Goal: Transaction & Acquisition: Purchase product/service

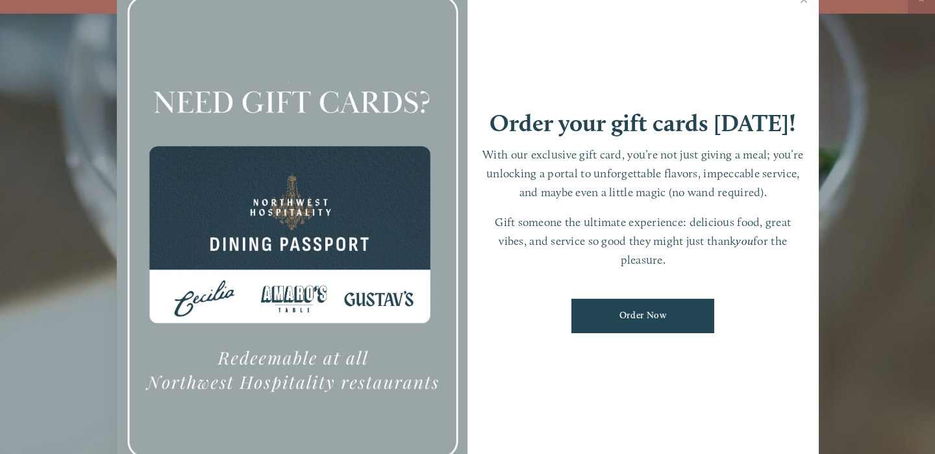
scroll to position [14, 0]
click at [803, 1] on link "Close" at bounding box center [804, 1] width 25 height 36
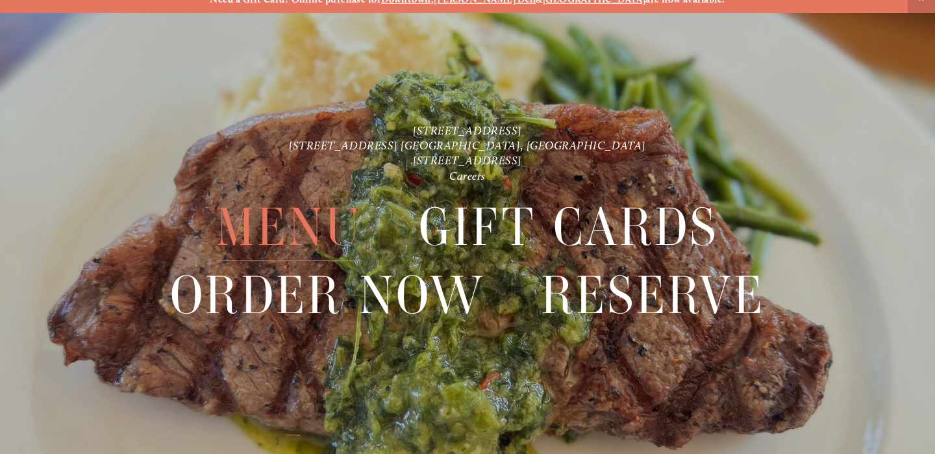
click at [279, 224] on span "Menu" at bounding box center [289, 228] width 146 height 68
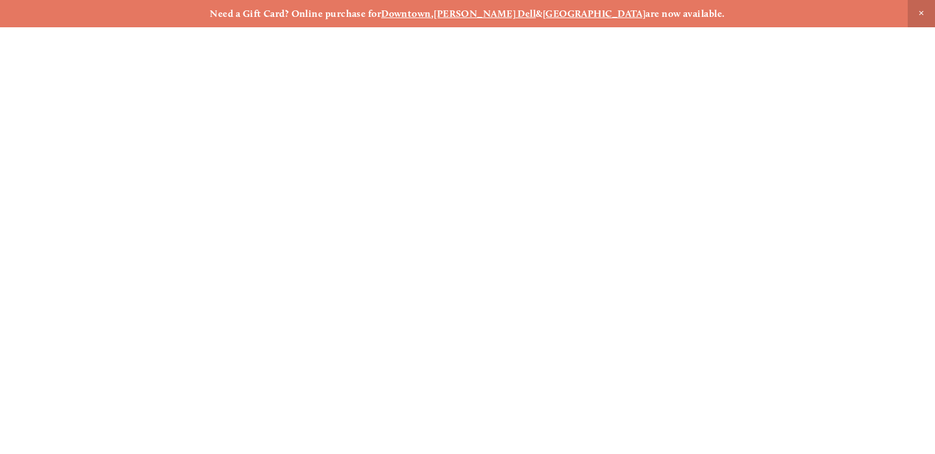
scroll to position [14, 0]
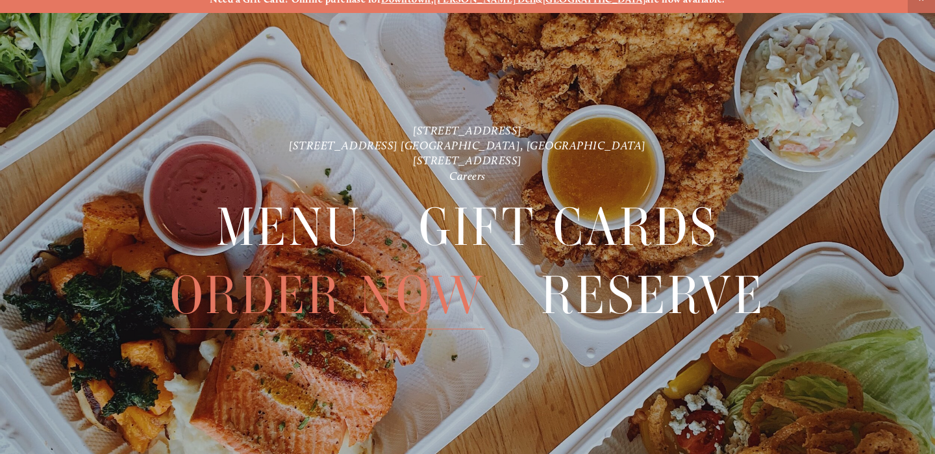
click at [307, 296] on span "Order Now" at bounding box center [327, 296] width 314 height 68
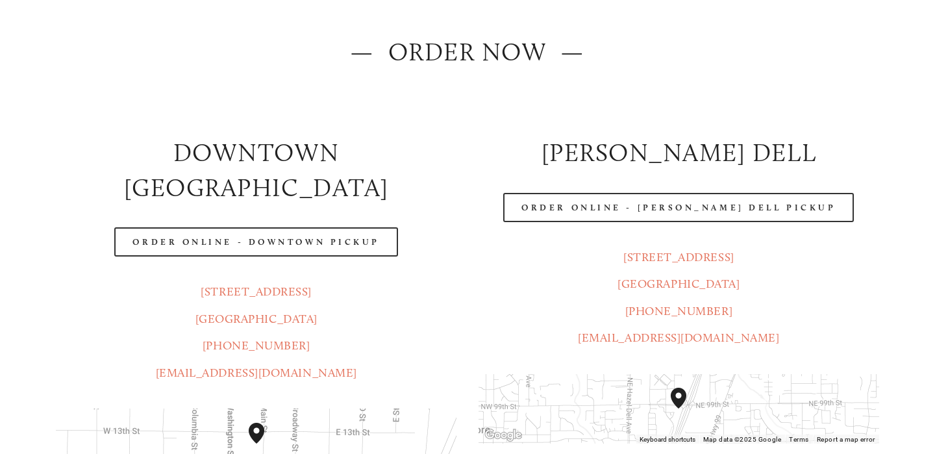
scroll to position [162, 0]
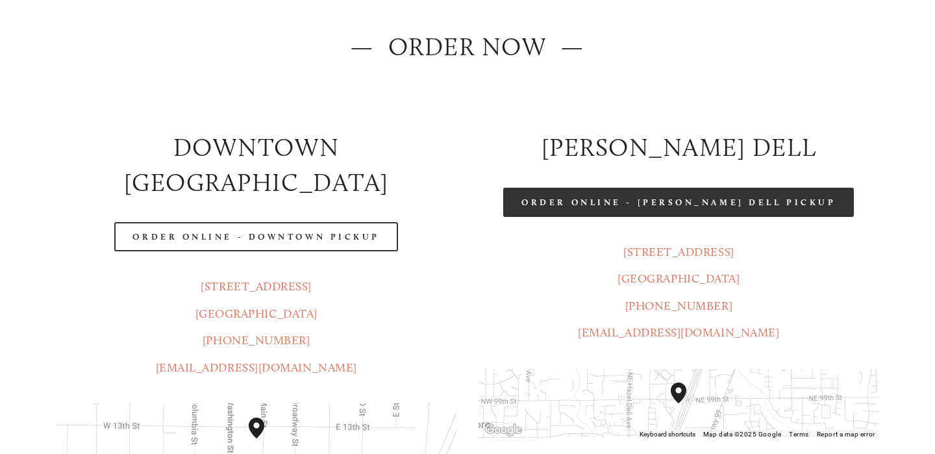
click at [663, 199] on link "Order Online - [PERSON_NAME] Dell Pickup" at bounding box center [678, 202] width 351 height 29
